Goal: Task Accomplishment & Management: Manage account settings

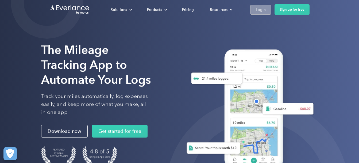
click at [265, 9] on div "Login" at bounding box center [261, 9] width 10 height 7
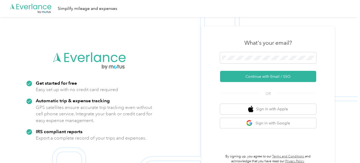
drag, startPoint x: 247, startPoint y: 55, endPoint x: 247, endPoint y: 64, distance: 8.5
click at [247, 63] on span at bounding box center [268, 57] width 96 height 11
click at [291, 123] on button "Sign in with Google" at bounding box center [268, 123] width 96 height 10
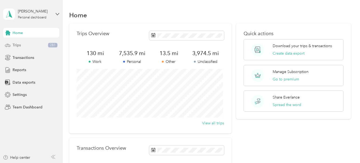
click at [25, 48] on div "Trips 281" at bounding box center [31, 46] width 56 height 10
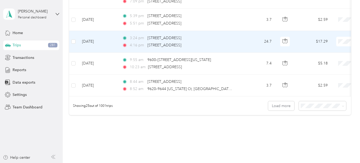
scroll to position [572, 0]
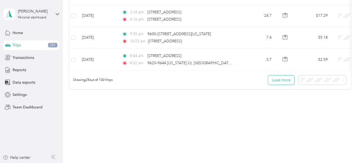
click at [287, 81] on button "Load more" at bounding box center [281, 80] width 26 height 9
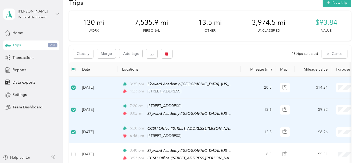
scroll to position [0, 0]
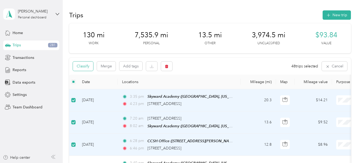
click at [89, 68] on button "Classify" at bounding box center [83, 66] width 20 height 9
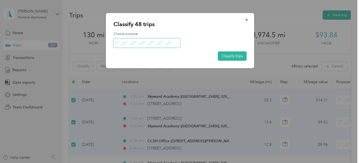
click at [156, 40] on span at bounding box center [147, 42] width 67 height 9
click at [177, 44] on icon at bounding box center [177, 43] width 2 height 1
click at [162, 65] on ol "Work Personal Comprehensive Concepts In Speech And Hearing, Inc. Other Charity …" at bounding box center [170, 85] width 112 height 75
click at [131, 61] on span "Personal" at bounding box center [174, 63] width 95 height 6
click at [237, 56] on button "Classify trips" at bounding box center [232, 56] width 29 height 9
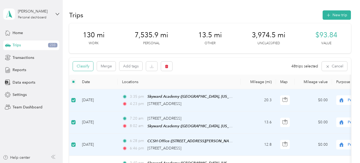
click at [90, 65] on button "Classify" at bounding box center [83, 66] width 20 height 9
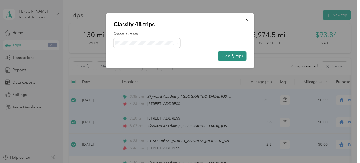
click at [233, 57] on button "Classify trips" at bounding box center [232, 56] width 29 height 9
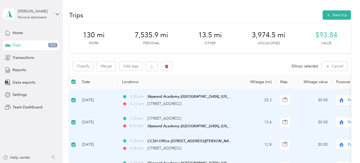
click at [70, 146] on td at bounding box center [73, 145] width 9 height 22
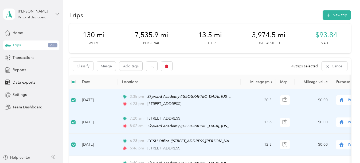
click at [265, 43] on p "Unclassified" at bounding box center [268, 43] width 22 height 5
click at [73, 84] on label at bounding box center [73, 82] width 4 height 6
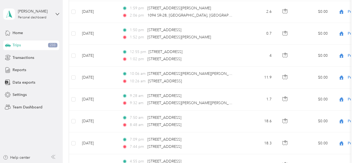
scroll to position [1121, 0]
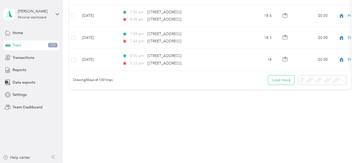
click at [286, 81] on button "Load more" at bounding box center [281, 80] width 26 height 9
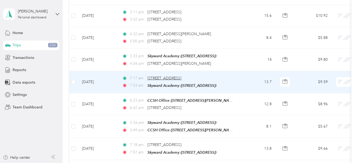
scroll to position [1335, 0]
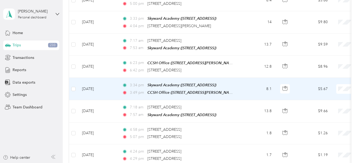
click at [77, 84] on td at bounding box center [73, 89] width 9 height 22
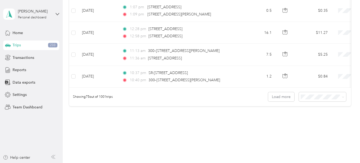
scroll to position [1670, 0]
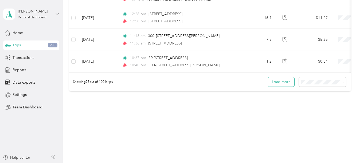
click at [281, 81] on button "Load more" at bounding box center [281, 81] width 26 height 9
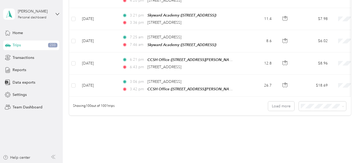
scroll to position [2204, 0]
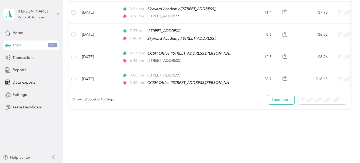
click at [276, 96] on button "Load more" at bounding box center [281, 99] width 26 height 9
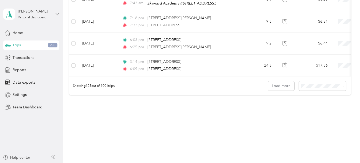
scroll to position [2769, 0]
click at [288, 81] on button "Load more" at bounding box center [281, 85] width 26 height 9
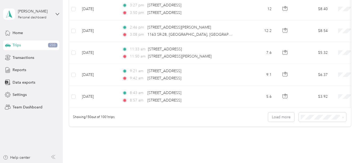
scroll to position [3303, 0]
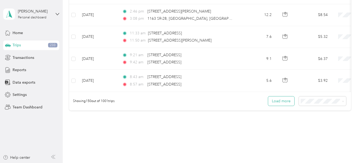
click at [282, 97] on button "Load more" at bounding box center [281, 101] width 26 height 9
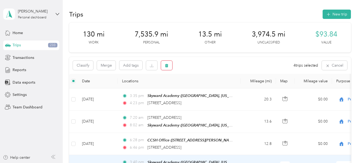
scroll to position [0, 0]
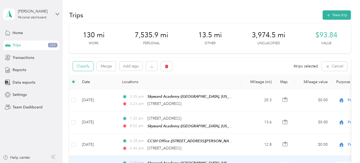
click at [87, 68] on button "Classify" at bounding box center [83, 66] width 20 height 9
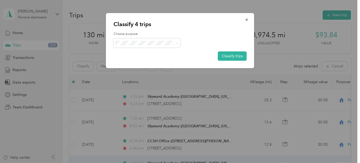
click at [136, 31] on div "Classify 4 trips Choose purpose Classify trips" at bounding box center [180, 40] width 148 height 55
click at [138, 46] on span at bounding box center [147, 42] width 67 height 9
click at [135, 71] on span "Comprehensive Concepts In Speech And Hearing, Inc." at bounding box center [174, 72] width 95 height 6
click at [133, 54] on span "Work" at bounding box center [177, 53] width 101 height 6
click at [152, 71] on span "Comprehensive Concepts In Speech And Hearing, Inc." at bounding box center [174, 72] width 95 height 6
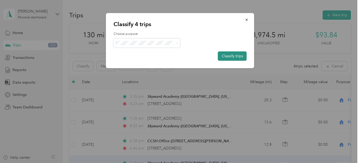
click at [230, 53] on button "Classify trips" at bounding box center [232, 56] width 29 height 9
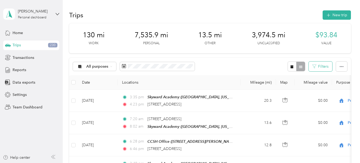
click at [326, 67] on button "Filters" at bounding box center [321, 67] width 24 height 10
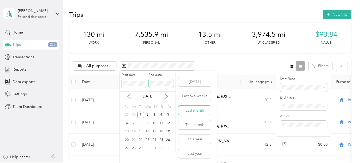
scroll to position [2, 0]
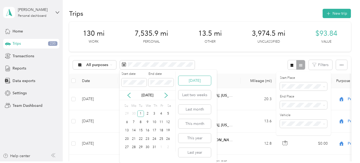
click at [193, 84] on button "[DATE]" at bounding box center [194, 80] width 33 height 9
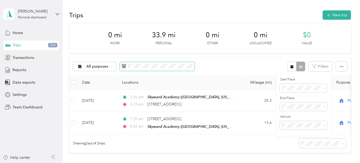
click at [126, 69] on span at bounding box center [157, 66] width 75 height 9
click at [124, 67] on rect at bounding box center [124, 67] width 1 height 1
click at [123, 63] on span at bounding box center [157, 66] width 75 height 9
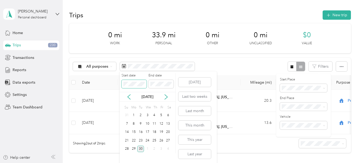
click at [111, 84] on body "[PERSON_NAME] Personal dashboard Home Trips 230 Transactions Reports Data expor…" at bounding box center [178, 81] width 357 height 163
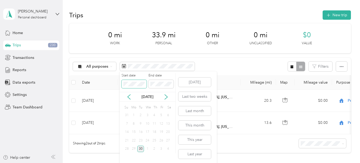
click at [98, 79] on body "[PERSON_NAME] Personal dashboard Home Trips 230 Transactions Reports Data expor…" at bounding box center [178, 81] width 357 height 163
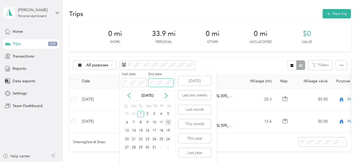
scroll to position [2, 0]
click at [167, 96] on icon at bounding box center [166, 95] width 3 height 5
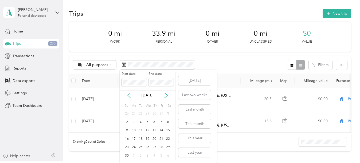
click at [130, 95] on icon at bounding box center [128, 95] width 5 height 5
click at [143, 149] on div "30" at bounding box center [140, 148] width 7 height 7
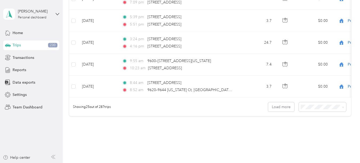
scroll to position [572, 0]
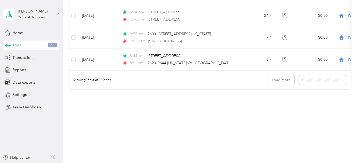
click at [310, 107] on span "100 per load" at bounding box center [312, 108] width 22 height 5
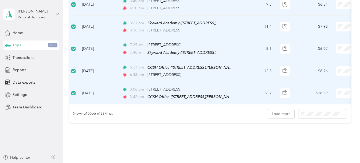
scroll to position [2217, 0]
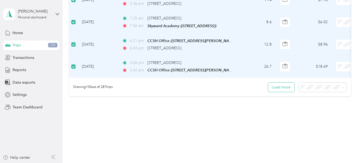
click at [287, 86] on button "Load more" at bounding box center [281, 87] width 26 height 9
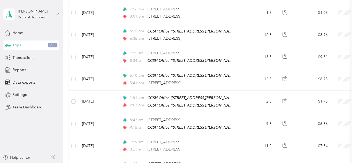
scroll to position [4417, 0]
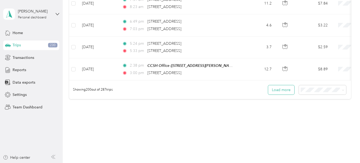
click at [288, 85] on button "Load more" at bounding box center [281, 89] width 26 height 9
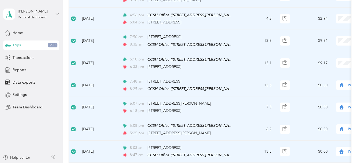
scroll to position [6034, 0]
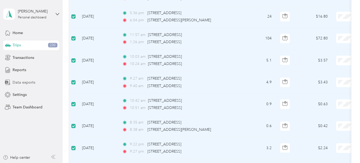
click at [28, 81] on span "Data exports" at bounding box center [24, 83] width 23 height 6
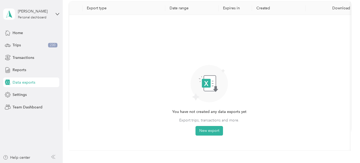
scroll to position [75, 0]
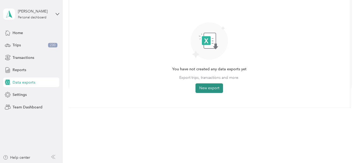
click at [210, 90] on button "New export" at bounding box center [210, 89] width 28 height 10
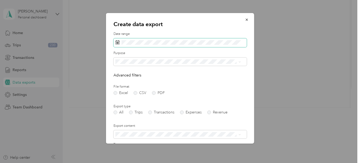
click at [119, 43] on icon at bounding box center [117, 43] width 4 height 4
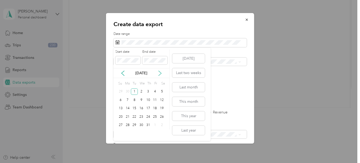
click at [159, 76] on icon at bounding box center [160, 73] width 3 height 5
click at [134, 126] on div "30" at bounding box center [134, 125] width 7 height 7
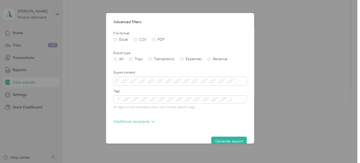
scroll to position [63, 0]
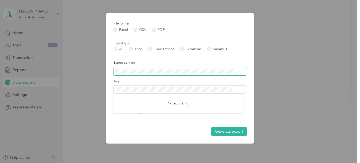
click at [145, 68] on span at bounding box center [180, 71] width 133 height 9
click at [156, 57] on form "Date range Purpose Advanced filters File format Excel CSV PDF Export type All T…" at bounding box center [180, 52] width 133 height 168
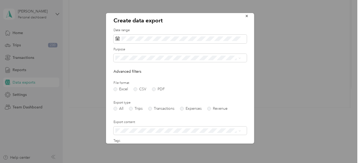
scroll to position [0, 0]
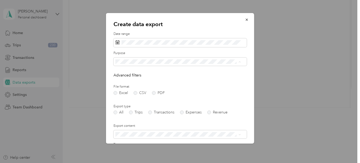
click at [137, 83] on ol "All Work Personal Comprehensive Concepts In Speech And Hearing, Inc. Other Char…" at bounding box center [178, 104] width 129 height 75
click at [138, 100] on span "Comprehensive Concepts In Speech And Hearing, Inc." at bounding box center [163, 99] width 93 height 5
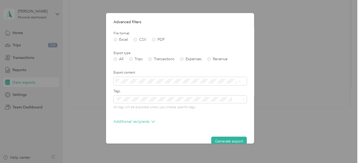
scroll to position [63, 0]
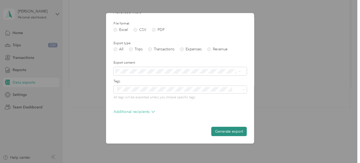
click at [224, 134] on button "Generate export" at bounding box center [229, 131] width 36 height 9
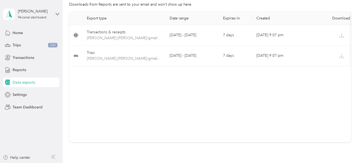
scroll to position [21, 0]
